Goal: Information Seeking & Learning: Learn about a topic

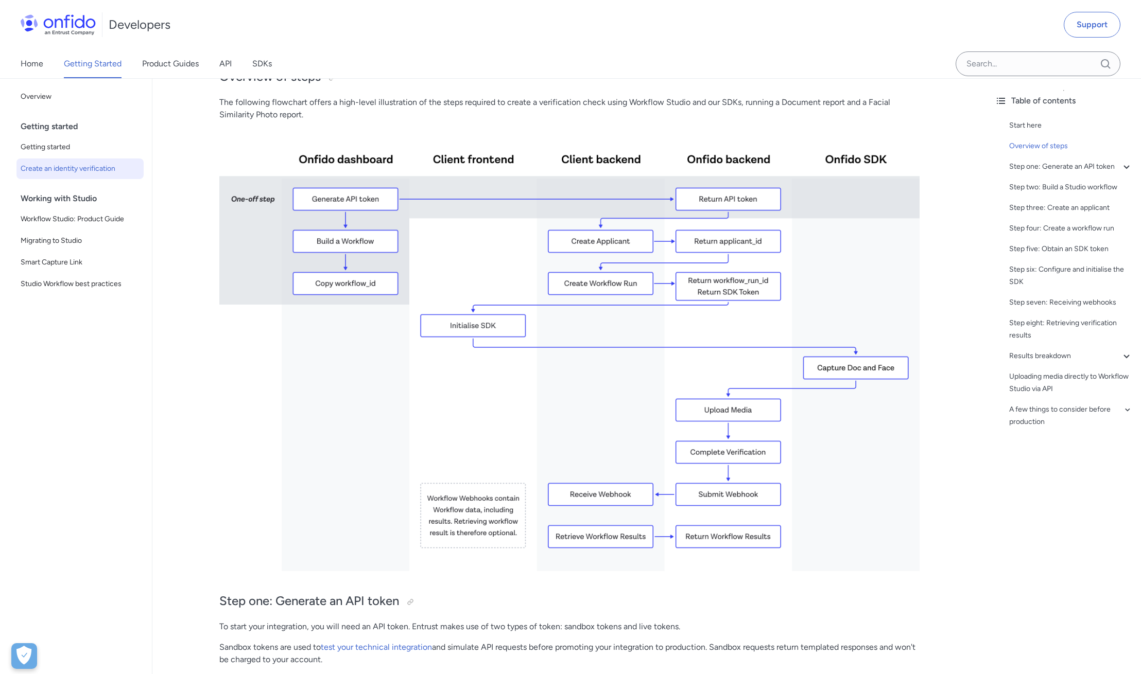
scroll to position [257, 0]
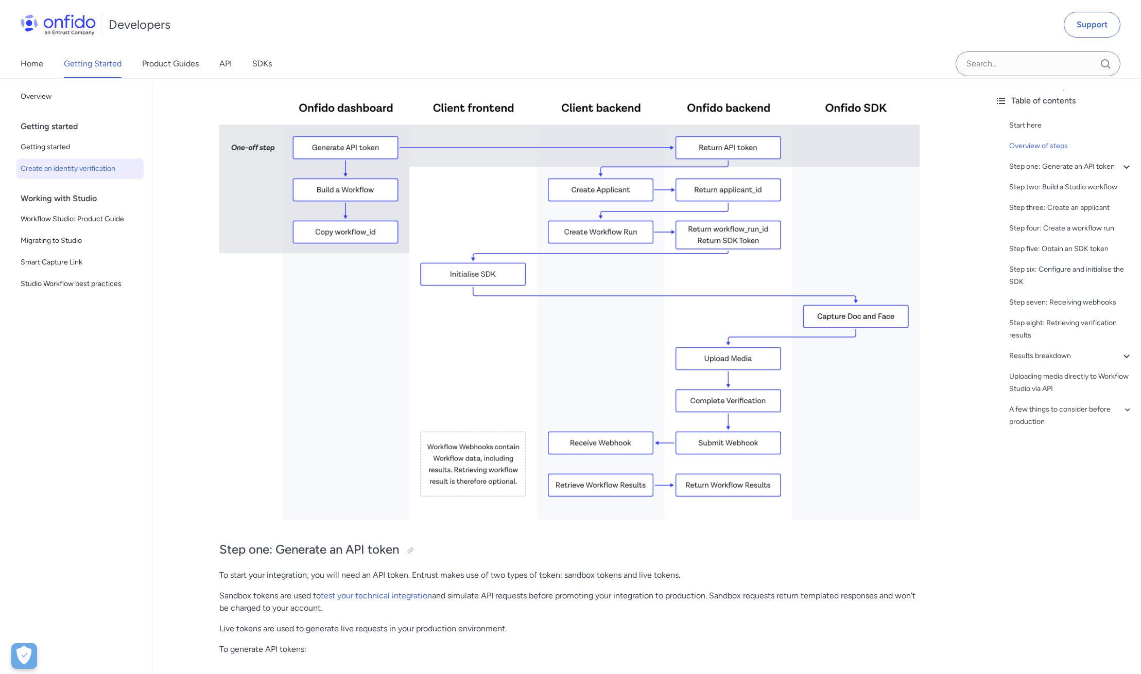
click at [605, 13] on div "Developers Support" at bounding box center [570, 24] width 1141 height 49
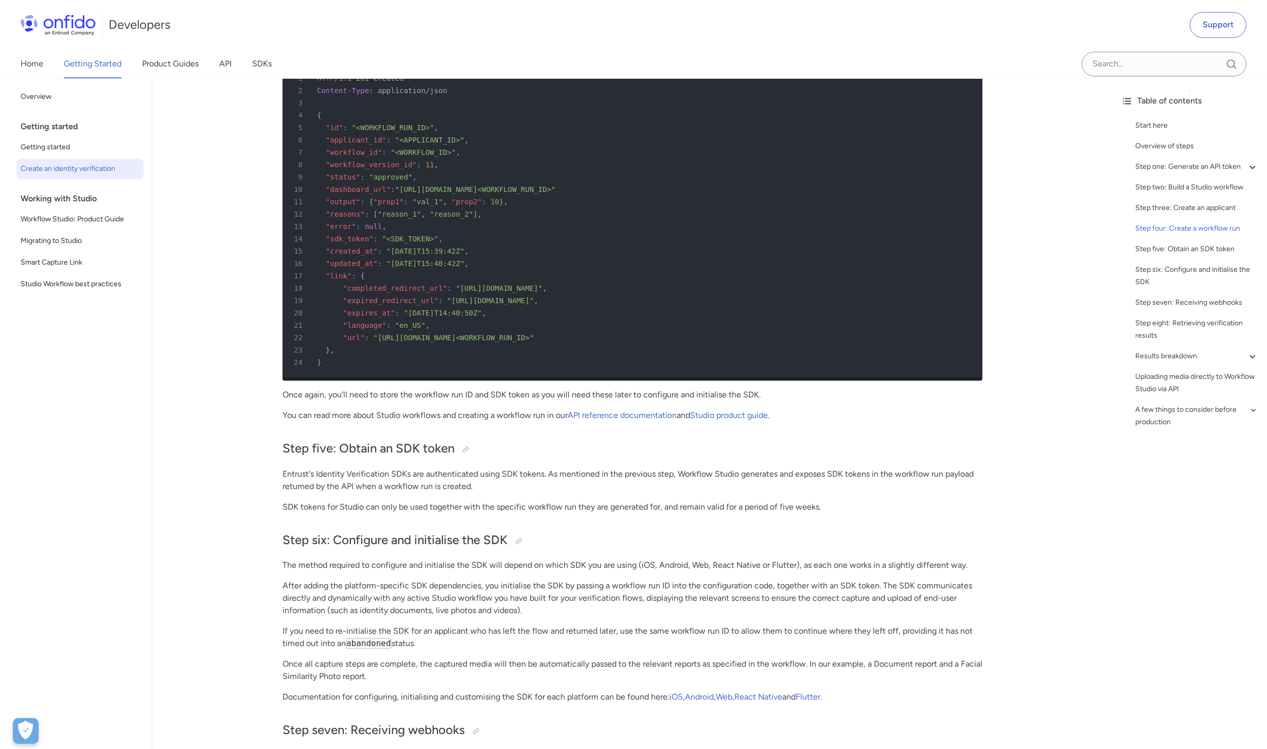
scroll to position [2889, 0]
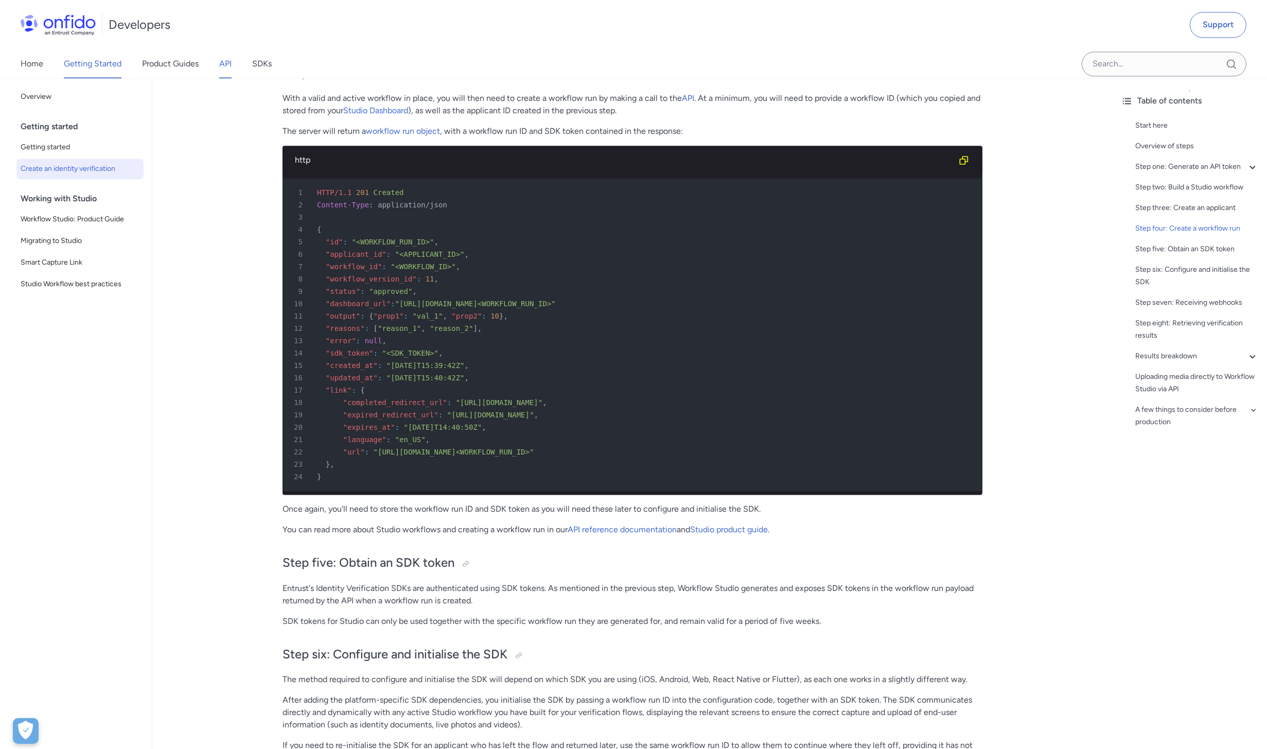
click at [229, 65] on link "API" at bounding box center [225, 63] width 12 height 29
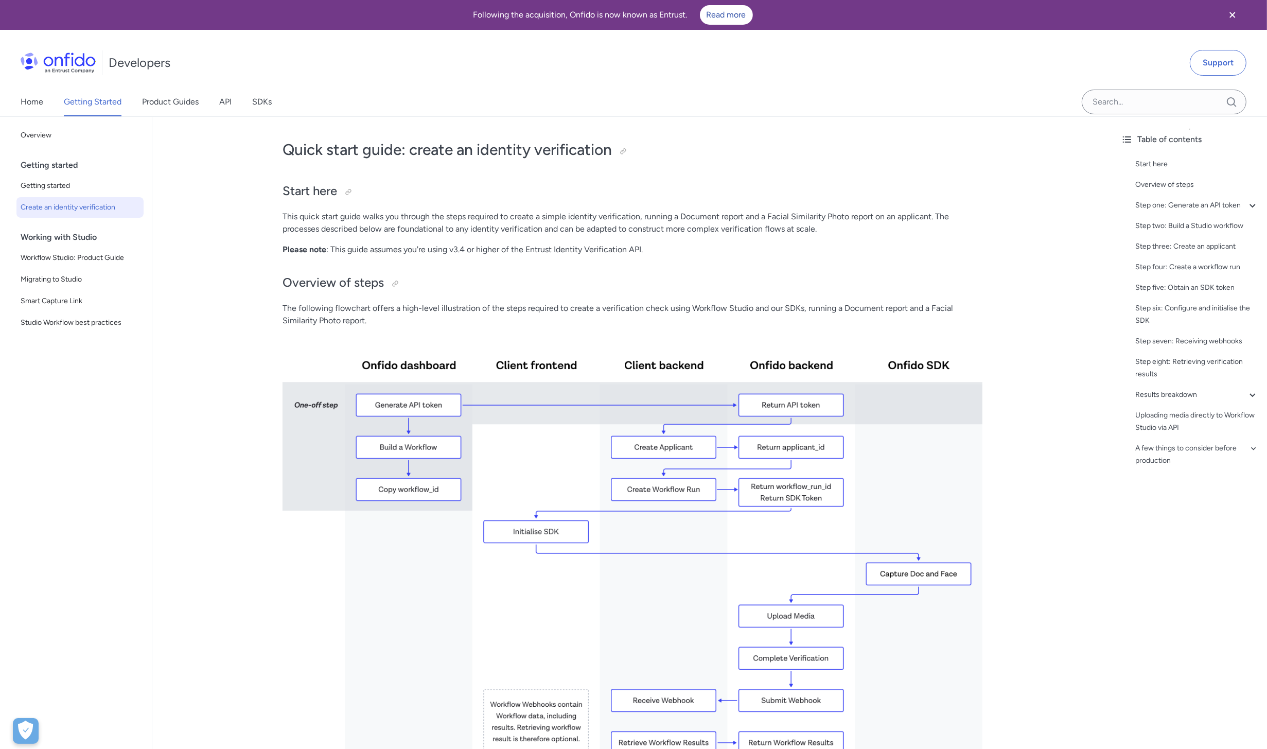
scroll to position [2889, 0]
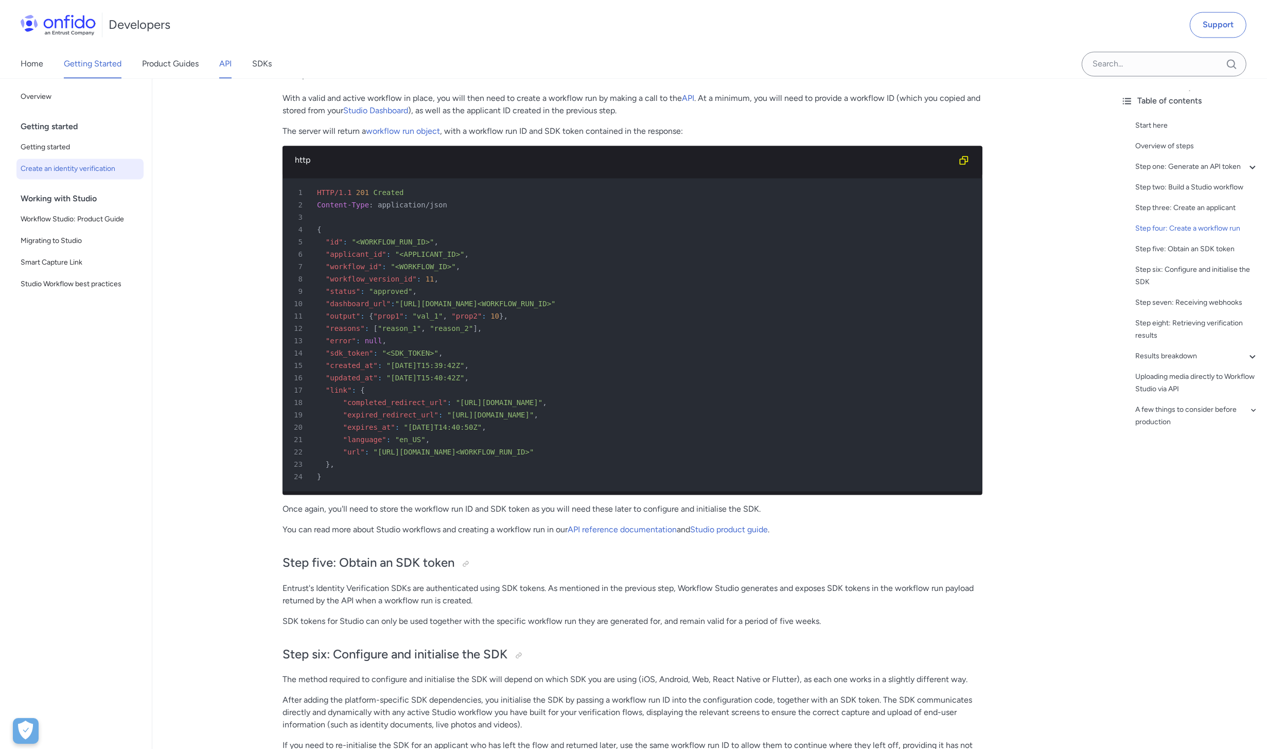
click at [229, 60] on link "API" at bounding box center [225, 63] width 12 height 29
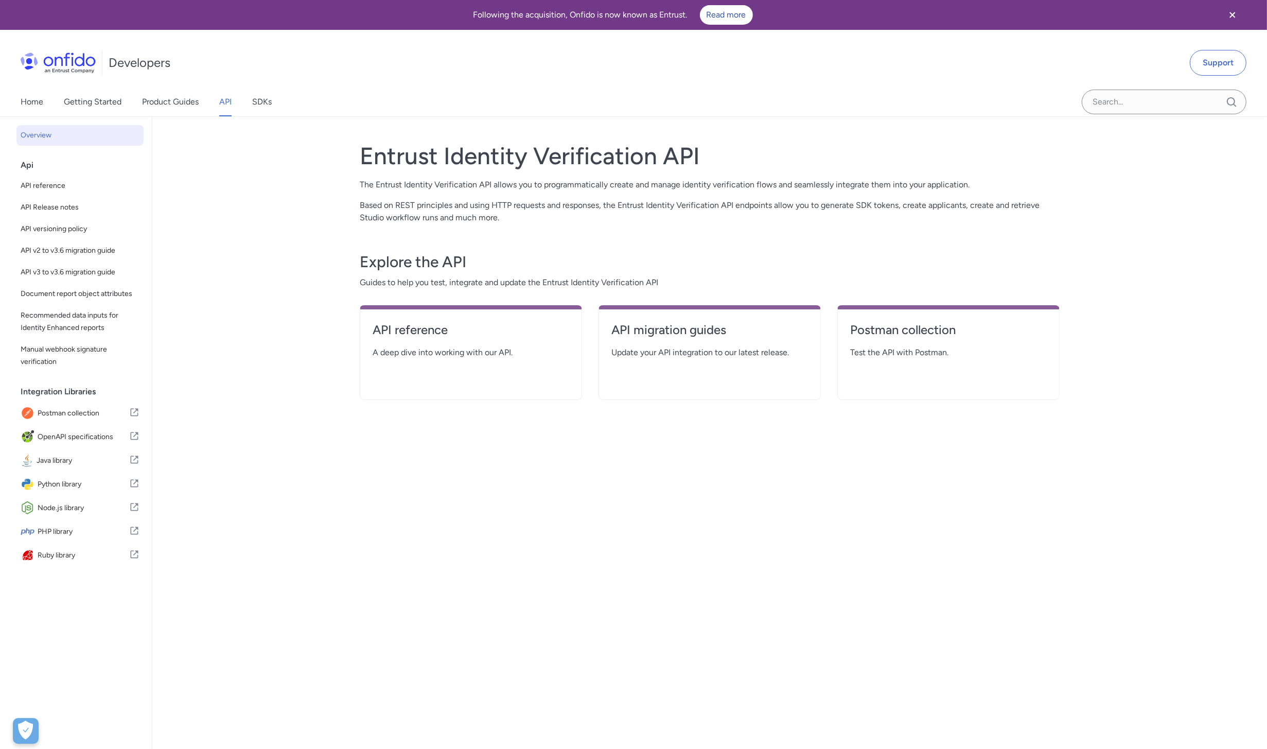
drag, startPoint x: 420, startPoint y: 335, endPoint x: 904, endPoint y: 428, distance: 493.3
click at [904, 428] on div "Entrust Identity Verification API The Entrust Identity Verification API allows …" at bounding box center [710, 452] width 700 height 646
click at [549, 515] on div "Entrust Identity Verification API The Entrust Identity Verification API allows …" at bounding box center [710, 452] width 700 height 646
click at [1140, 250] on div "Back to Home Overview Api API reference API Release notes API versioning policy…" at bounding box center [633, 452] width 1267 height 671
click at [549, 472] on div "Entrust Identity Verification API The Entrust Identity Verification API allows …" at bounding box center [710, 452] width 700 height 646
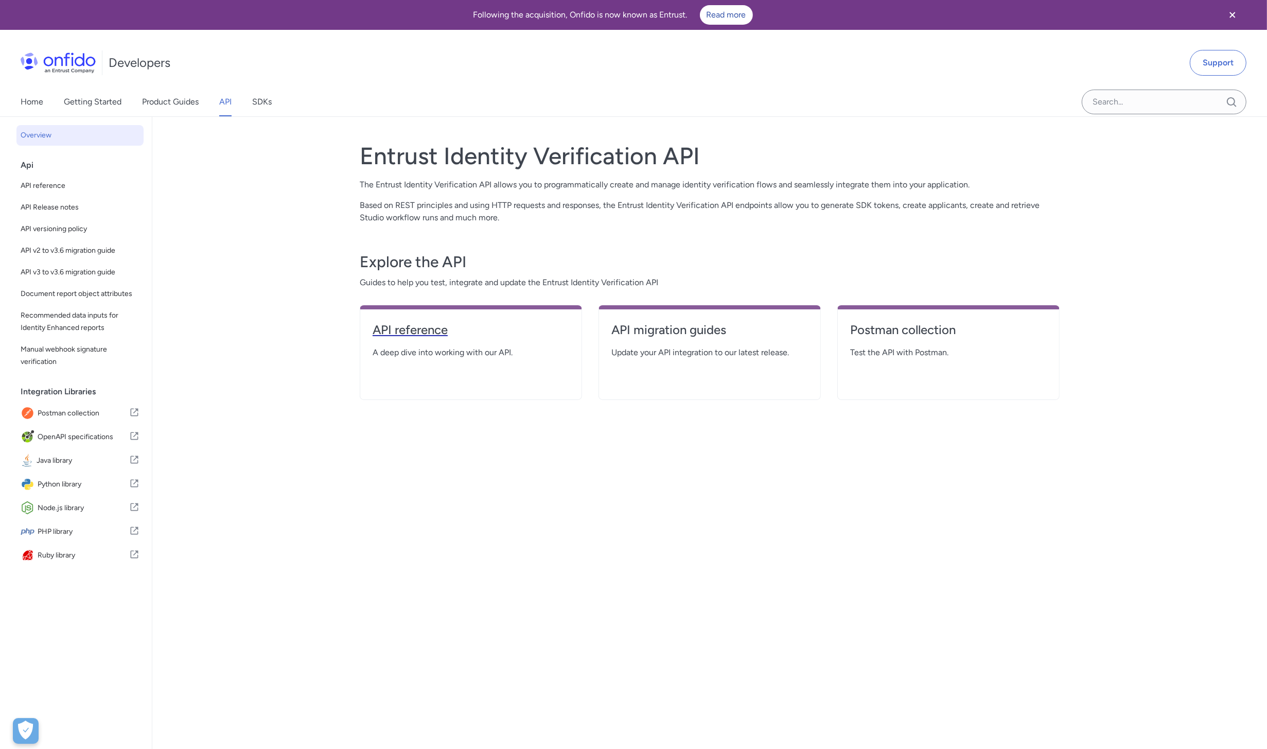
click at [412, 334] on h4 "API reference" at bounding box center [471, 330] width 197 height 16
click at [869, 328] on h4 "Postman collection" at bounding box center [948, 330] width 197 height 16
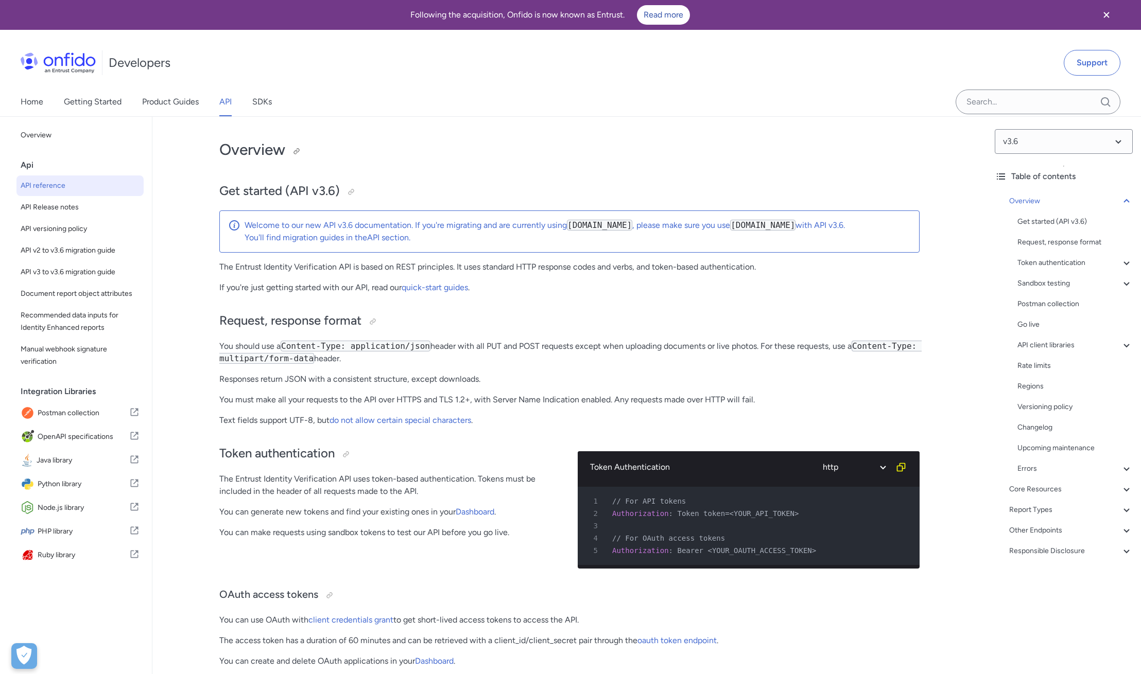
click at [788, 150] on h1 "Overview" at bounding box center [569, 149] width 700 height 21
click at [341, 563] on div "Token authentication The Entrust Identity Verification API uses token-based aut…" at bounding box center [390, 506] width 342 height 142
click at [1015, 63] on div "Developers Support" at bounding box center [570, 62] width 1141 height 49
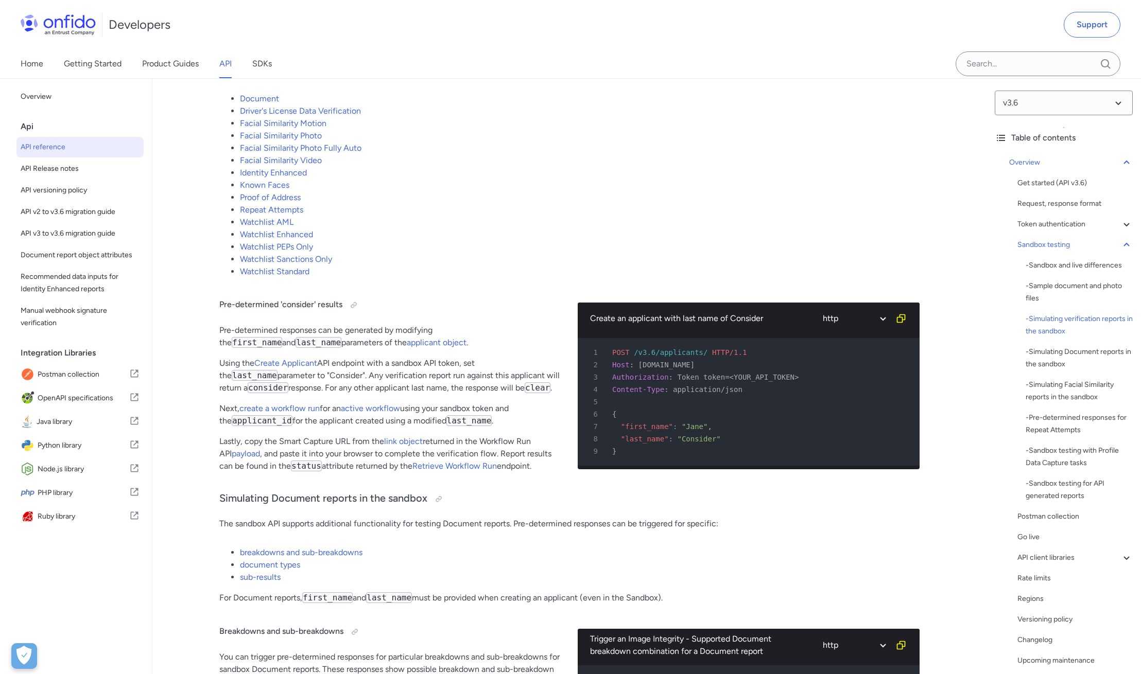
scroll to position [1956, 0]
